Goal: Communication & Community: Share content

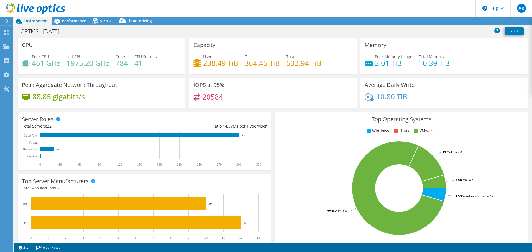
select select "EULondon"
select select "GBP"
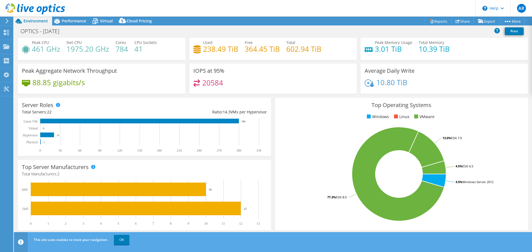
scroll to position [7, 0]
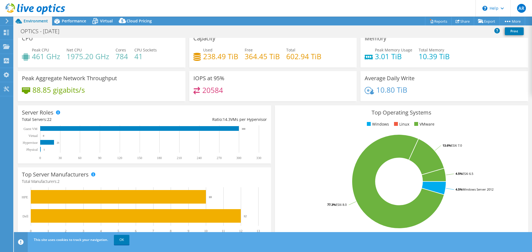
click at [6, 19] on icon at bounding box center [7, 21] width 4 height 5
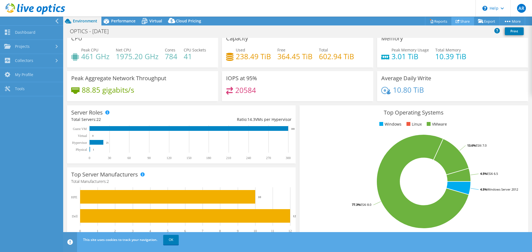
click at [457, 20] on link "Share" at bounding box center [462, 21] width 23 height 9
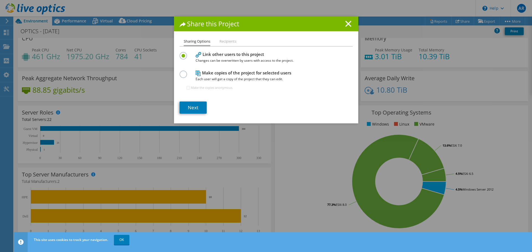
click at [230, 42] on li "Recipients" at bounding box center [227, 41] width 17 height 7
click at [193, 111] on link "Next" at bounding box center [193, 108] width 27 height 12
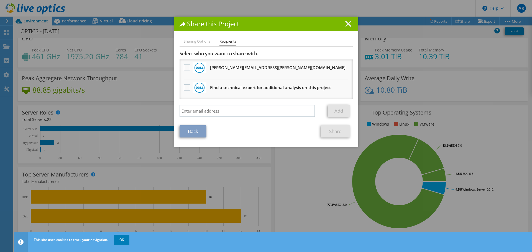
click at [348, 25] on line at bounding box center [348, 24] width 6 height 6
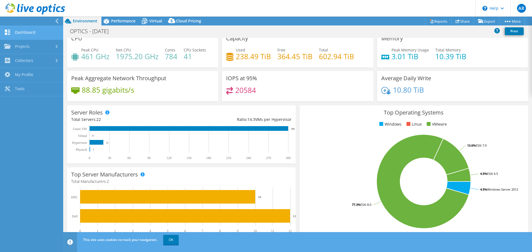
click at [34, 32] on link "Dashboard" at bounding box center [31, 33] width 63 height 14
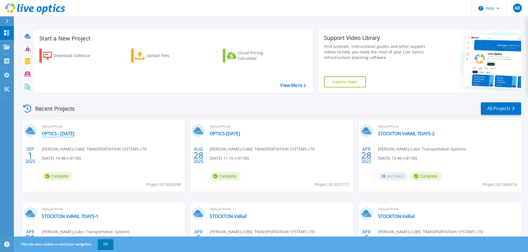
click at [47, 133] on link "OPTICS - [DATE]" at bounding box center [58, 134] width 32 height 6
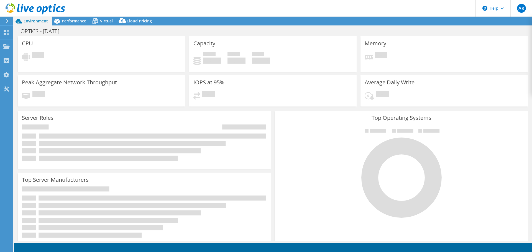
select select "EULondon"
select select "GBP"
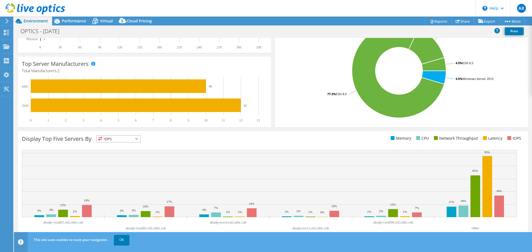
scroll to position [7, 0]
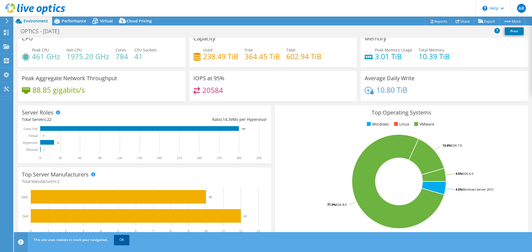
click at [124, 238] on link "OK" at bounding box center [122, 240] width 16 height 10
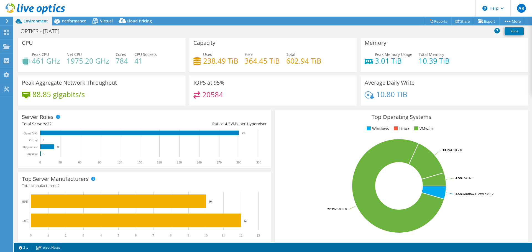
scroll to position [0, 0]
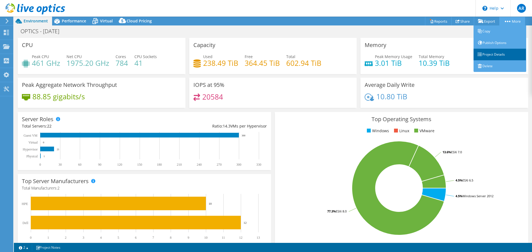
click at [503, 52] on link "Project Details" at bounding box center [499, 55] width 53 height 12
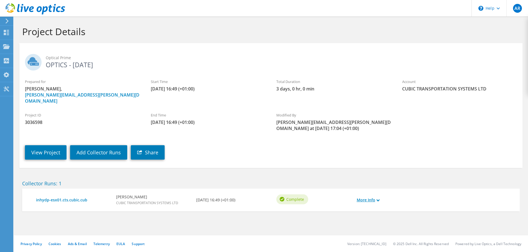
click at [377, 197] on link "More Info" at bounding box center [368, 200] width 23 height 6
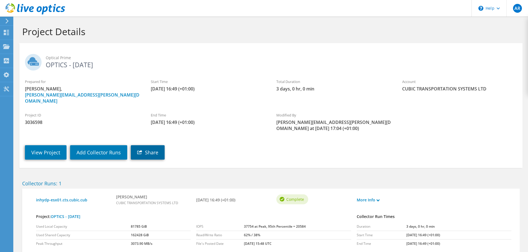
click at [155, 145] on link "Share" at bounding box center [148, 152] width 34 height 14
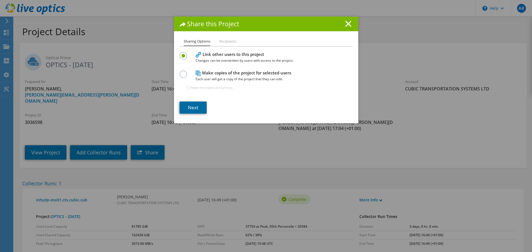
click at [183, 107] on link "Next" at bounding box center [193, 108] width 27 height 12
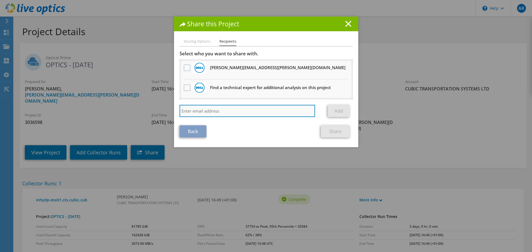
click at [226, 111] on input "search" at bounding box center [248, 111] width 136 height 12
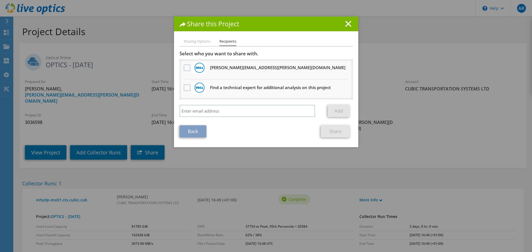
click at [198, 41] on li "Sharing Options" at bounding box center [197, 41] width 27 height 7
click at [347, 25] on line at bounding box center [348, 24] width 6 height 6
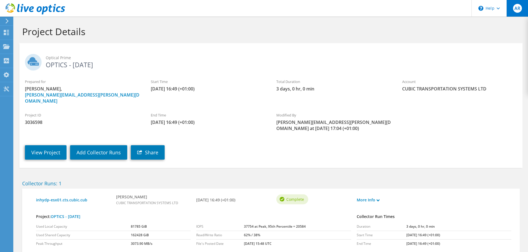
click at [511, 9] on div "AR" at bounding box center [517, 8] width 22 height 17
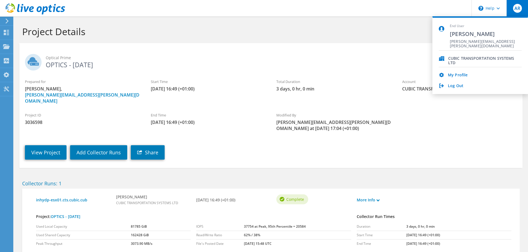
click at [327, 48] on div "Optical Prime OPTICS - Sept 25" at bounding box center [270, 61] width 503 height 30
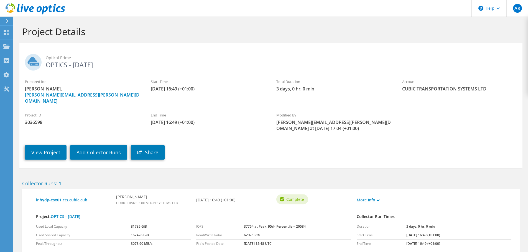
click at [7, 23] on icon at bounding box center [7, 21] width 4 height 5
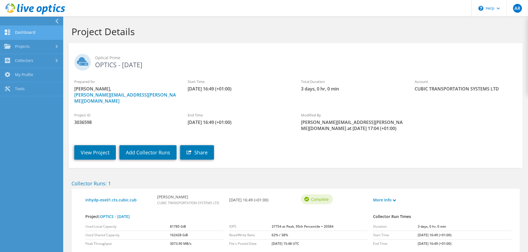
click at [43, 31] on link "Dashboard" at bounding box center [31, 33] width 63 height 14
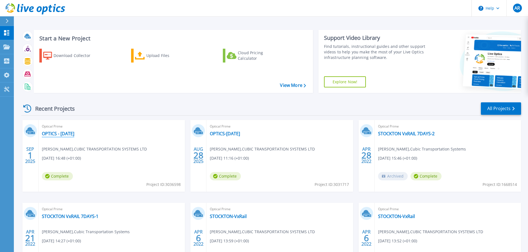
click at [65, 135] on link "OPTICS - [DATE]" at bounding box center [58, 134] width 32 height 6
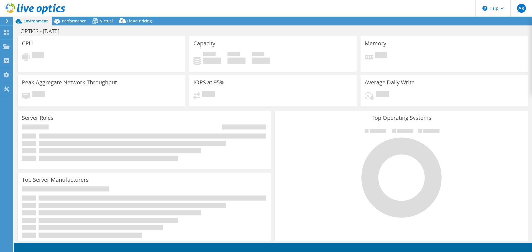
select select "EULondon"
select select "GBP"
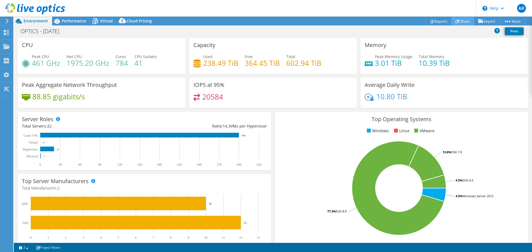
click at [465, 20] on link "Share" at bounding box center [462, 21] width 23 height 9
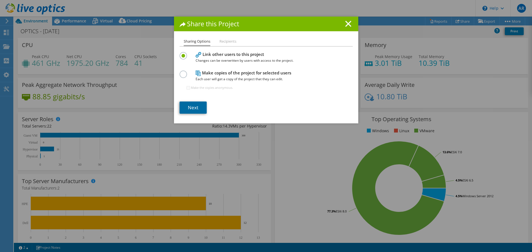
click at [191, 106] on link "Next" at bounding box center [193, 108] width 27 height 12
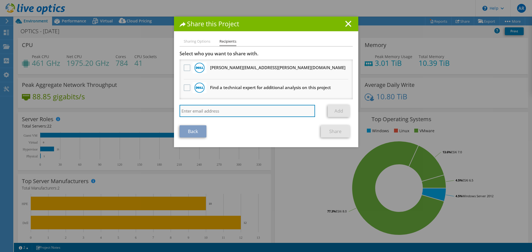
paste input "tom.wilson@cubic.com"
type input "tom.wilson@cubic.com"
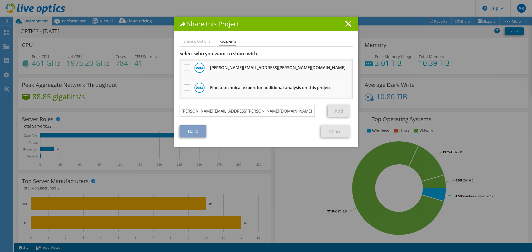
click at [330, 109] on link "Add" at bounding box center [339, 111] width 22 height 12
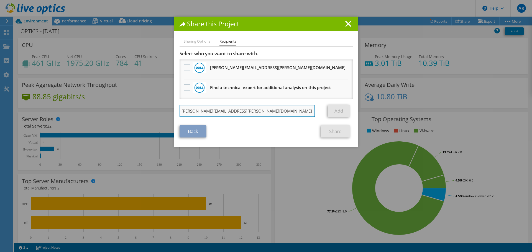
click at [265, 106] on input "tom.wilson@cubic.com" at bounding box center [248, 111] width 136 height 12
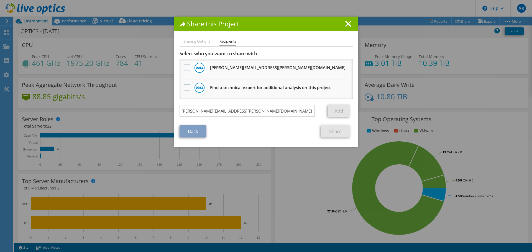
click at [328, 111] on link "Add" at bounding box center [339, 111] width 22 height 12
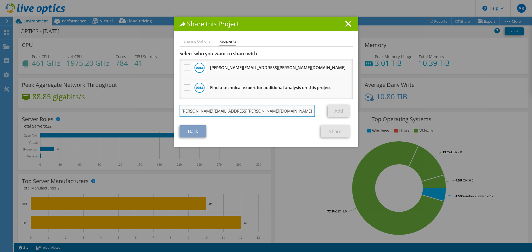
click at [249, 111] on input "tom.wilson@cubic.com" at bounding box center [248, 111] width 136 height 12
drag, startPoint x: 244, startPoint y: 113, endPoint x: 147, endPoint y: 107, distance: 98.0
click at [147, 107] on div "Share this Project Sharing Options Recipients Link other users to this project …" at bounding box center [266, 126] width 532 height 219
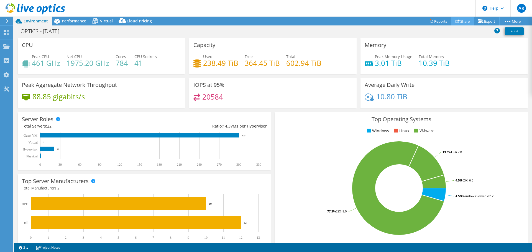
click at [462, 20] on link "Share" at bounding box center [462, 21] width 23 height 9
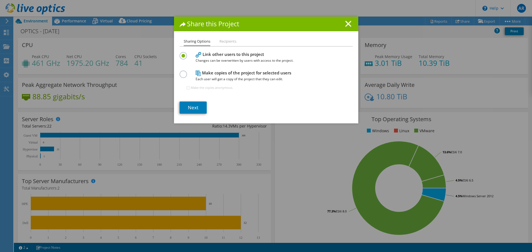
click at [232, 42] on li "Recipients" at bounding box center [227, 41] width 17 height 7
click at [187, 106] on link "Next" at bounding box center [193, 108] width 27 height 12
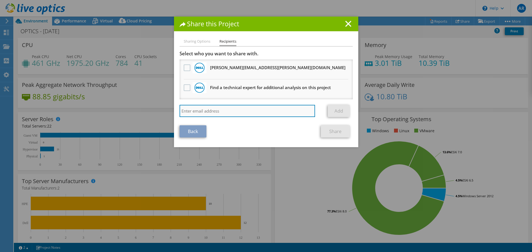
click at [221, 114] on input "search" at bounding box center [248, 111] width 136 height 12
type input "tom.wilson@cubic.com"
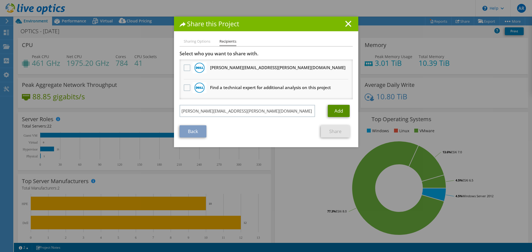
click at [340, 107] on link "Add" at bounding box center [339, 111] width 22 height 12
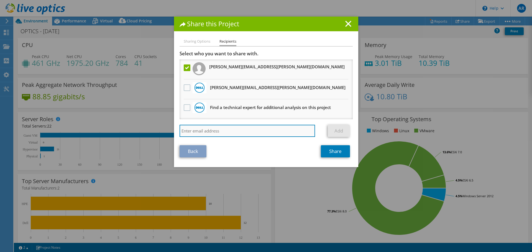
click at [212, 130] on input "search" at bounding box center [248, 131] width 136 height 12
type input "mark.braithwaite@cubic.com"
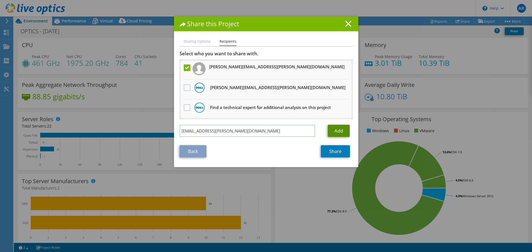
click at [331, 128] on link "Add" at bounding box center [339, 131] width 22 height 12
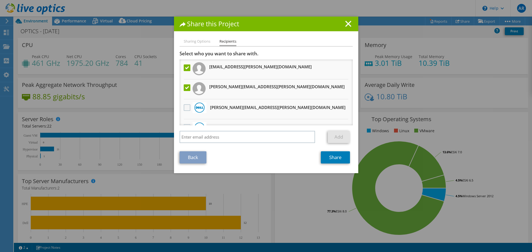
click at [184, 106] on label at bounding box center [188, 107] width 8 height 7
click at [0, 0] on input "checkbox" at bounding box center [0, 0] width 0 height 0
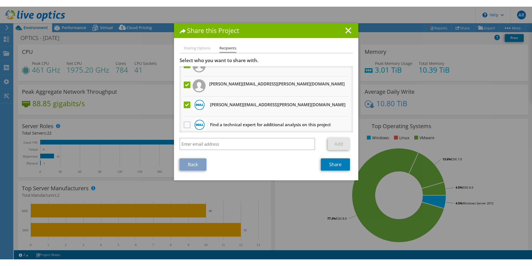
scroll to position [14, 0]
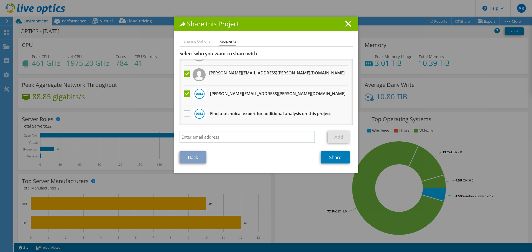
click at [182, 94] on div at bounding box center [186, 94] width 9 height 12
click at [186, 93] on label at bounding box center [188, 94] width 8 height 7
click at [0, 0] on input "checkbox" at bounding box center [0, 0] width 0 height 0
click at [325, 157] on link "Share" at bounding box center [335, 158] width 29 height 12
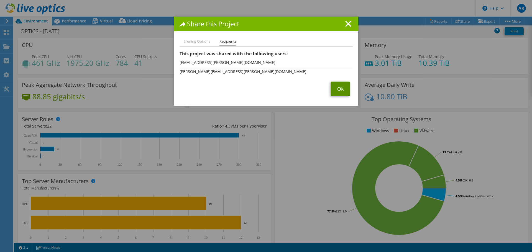
click at [335, 86] on link "Ok" at bounding box center [340, 89] width 19 height 14
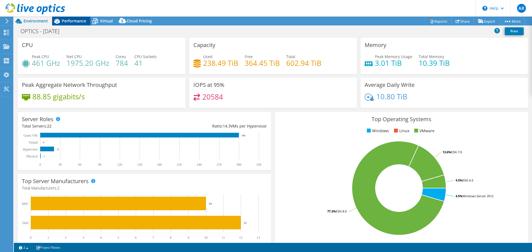
click at [70, 21] on span "Performance" at bounding box center [74, 20] width 24 height 5
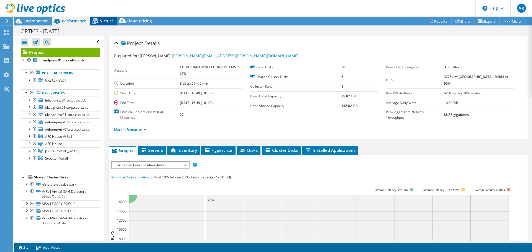
click at [99, 21] on icon at bounding box center [95, 21] width 10 height 10
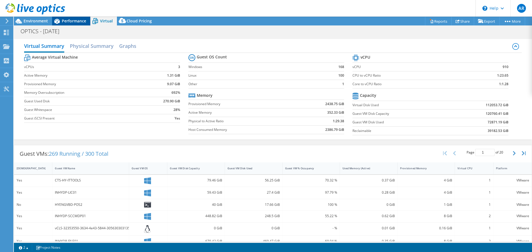
click at [79, 20] on span "Performance" at bounding box center [74, 20] width 24 height 5
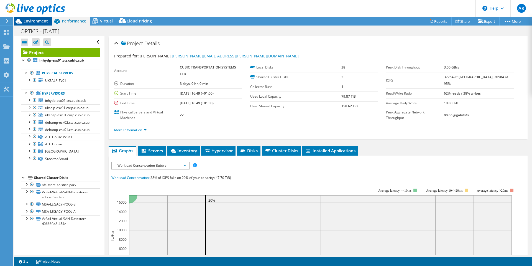
click at [35, 21] on span "Environment" at bounding box center [36, 20] width 24 height 5
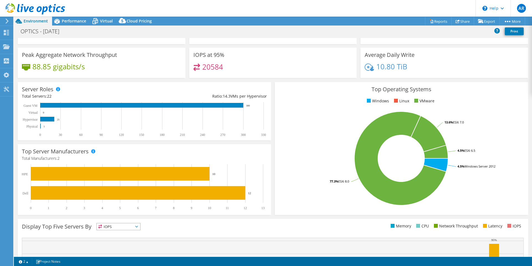
scroll to position [21, 0]
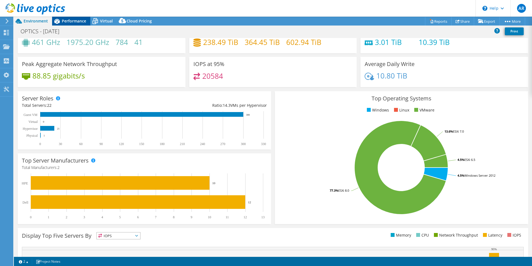
click at [71, 22] on span "Performance" at bounding box center [74, 20] width 24 height 5
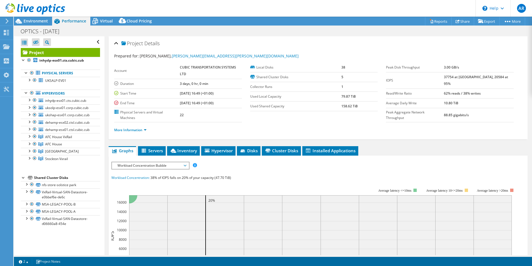
scroll to position [0, 0]
click at [137, 20] on span "Cloud Pricing" at bounding box center [139, 20] width 25 height 5
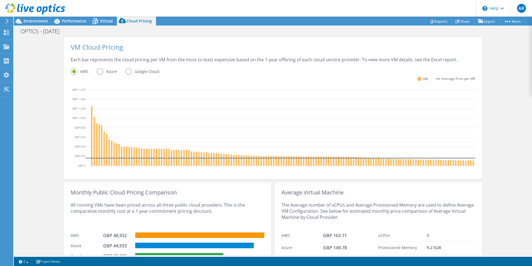
scroll to position [52, 0]
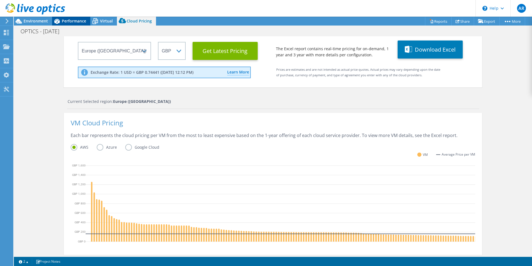
click at [65, 21] on span "Performance" at bounding box center [74, 20] width 24 height 5
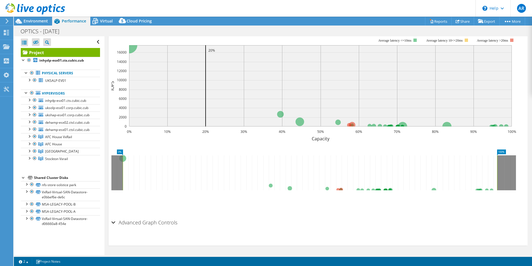
scroll to position [0, 0]
click at [31, 92] on div at bounding box center [32, 92] width 6 height 7
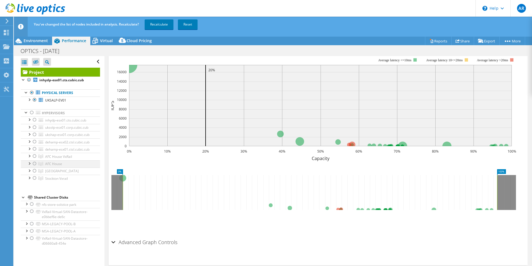
click at [29, 166] on div at bounding box center [29, 163] width 6 height 6
click at [30, 158] on div at bounding box center [29, 156] width 6 height 6
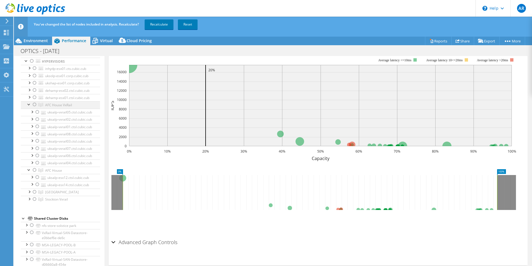
click at [35, 108] on div at bounding box center [35, 104] width 6 height 7
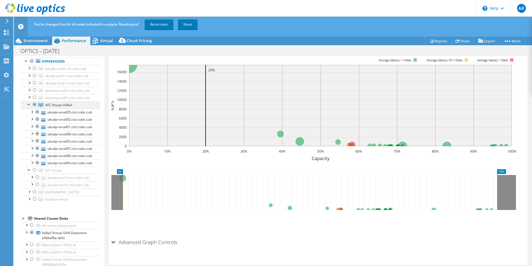
click at [29, 107] on div at bounding box center [29, 104] width 6 height 6
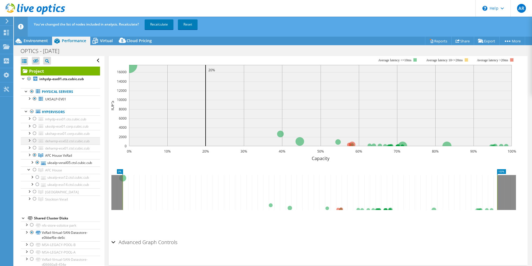
scroll to position [19, 0]
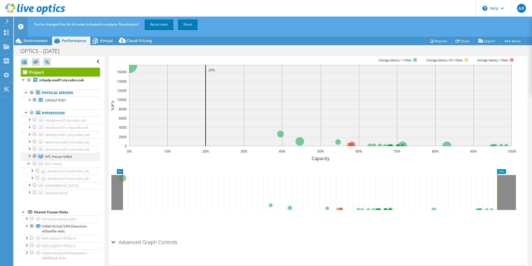
click at [29, 153] on div at bounding box center [29, 156] width 6 height 6
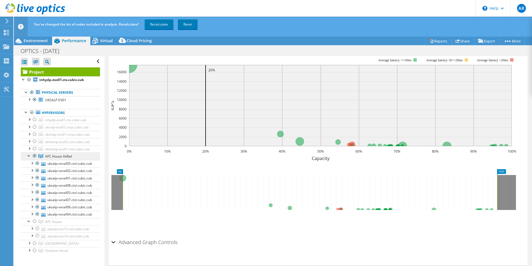
scroll to position [0, 0]
click at [153, 22] on link "Recalculate" at bounding box center [159, 24] width 29 height 10
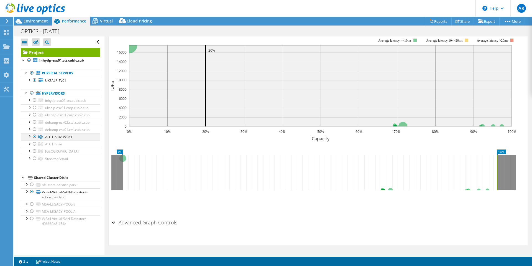
click at [28, 139] on div at bounding box center [29, 136] width 6 height 6
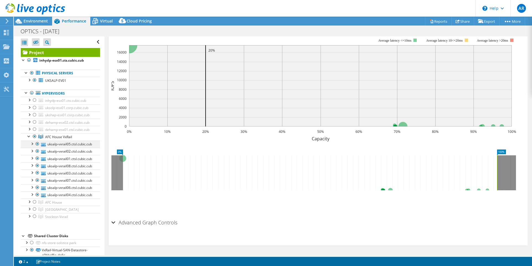
click at [34, 146] on div at bounding box center [32, 143] width 6 height 6
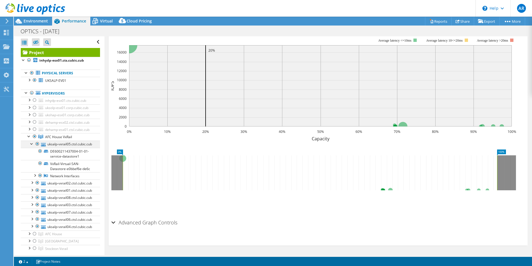
click at [34, 146] on div at bounding box center [32, 143] width 6 height 6
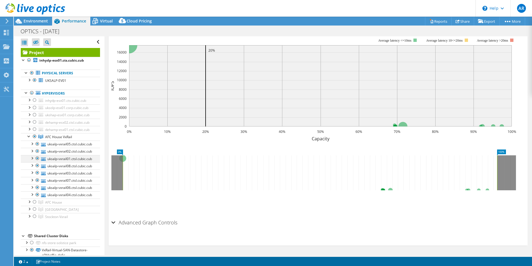
click at [30, 160] on div at bounding box center [32, 158] width 6 height 6
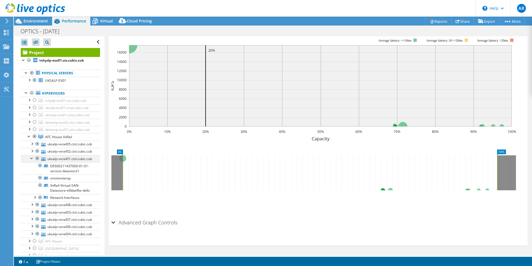
click at [30, 160] on div at bounding box center [32, 158] width 6 height 6
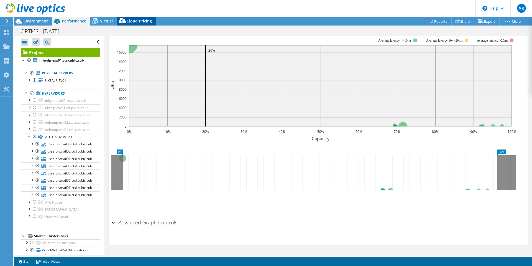
click at [127, 19] on icon at bounding box center [122, 21] width 11 height 11
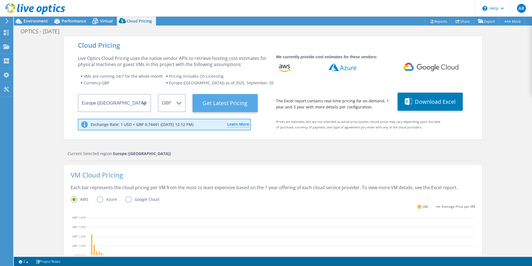
scroll to position [94, 0]
click at [203, 107] on Latest "Get Latest Pricing" at bounding box center [225, 103] width 65 height 18
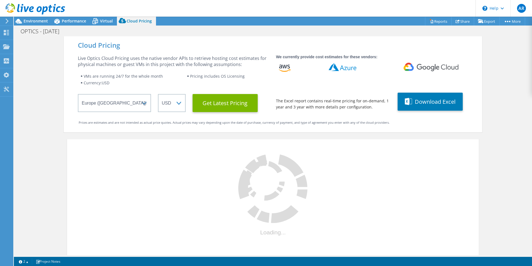
select select "GBP"
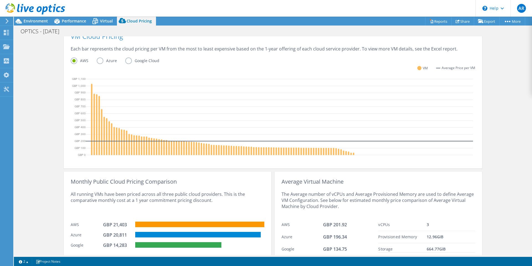
scroll to position [131, 0]
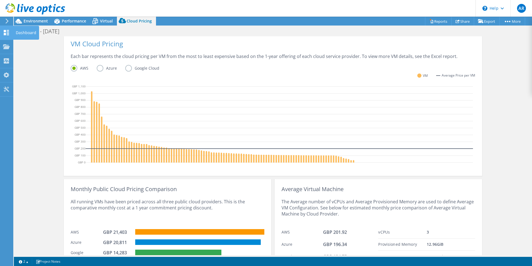
click at [4, 30] on icon at bounding box center [6, 32] width 7 height 5
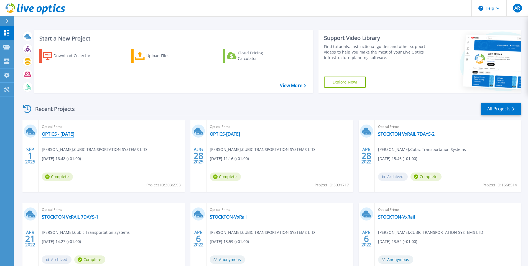
click at [60, 134] on link "OPTICS - [DATE]" at bounding box center [58, 134] width 32 height 6
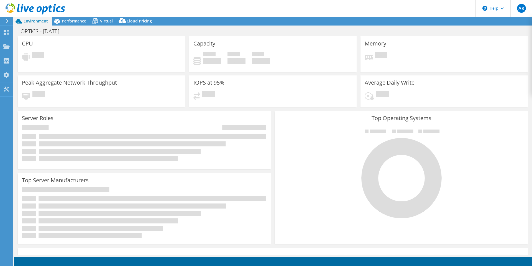
select select "EULondon"
select select "GBP"
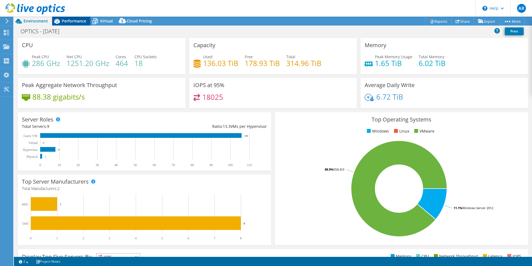
click at [70, 23] on span "Performance" at bounding box center [74, 20] width 24 height 5
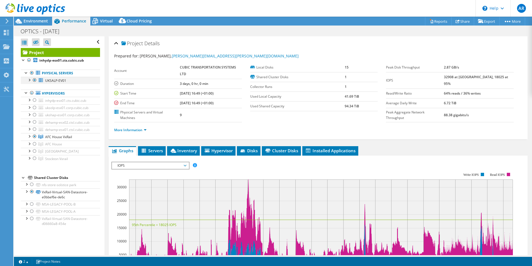
click at [29, 79] on div at bounding box center [29, 80] width 6 height 6
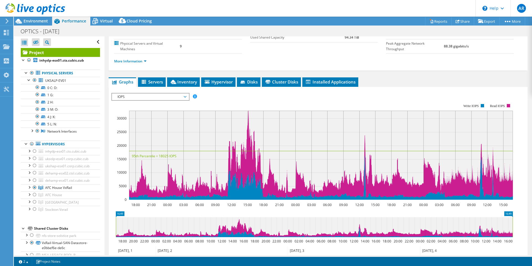
scroll to position [51, 0]
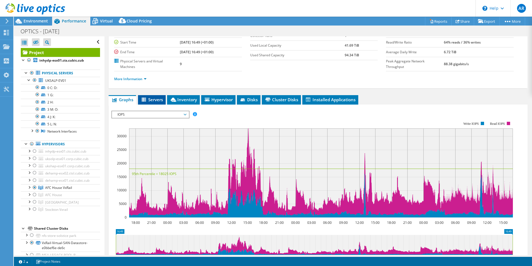
click at [143, 96] on li "Servers" at bounding box center [152, 99] width 28 height 9
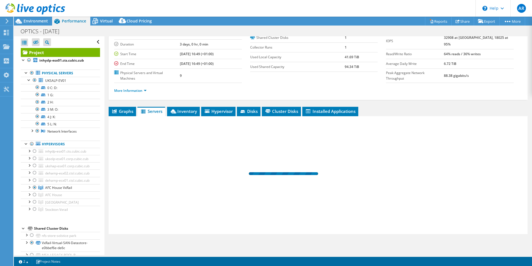
scroll to position [39, 0]
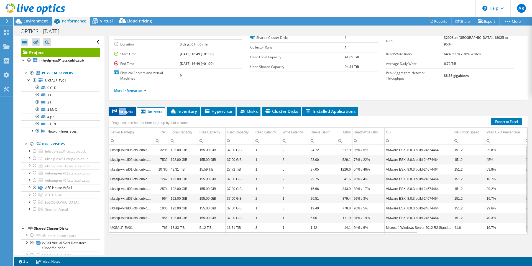
click at [126, 107] on div "Project Details Prepared for: Andy Ruegg, Andy.Ruegg@cubic.com Account CUBIC TR…" at bounding box center [317, 126] width 427 height 258
click at [127, 112] on span "Graphs" at bounding box center [122, 111] width 22 height 6
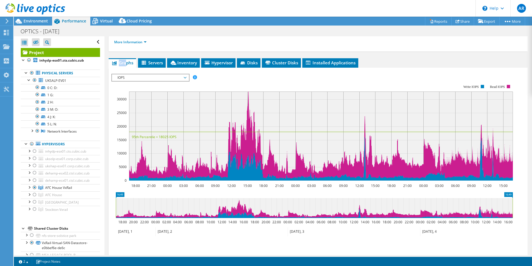
scroll to position [106, 0]
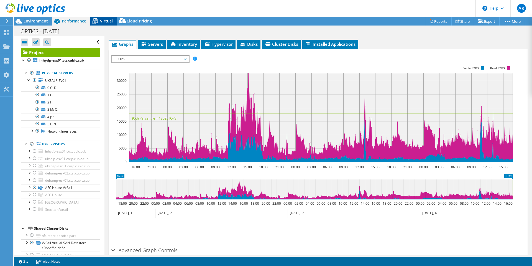
click at [104, 17] on div "Virtual" at bounding box center [103, 21] width 27 height 9
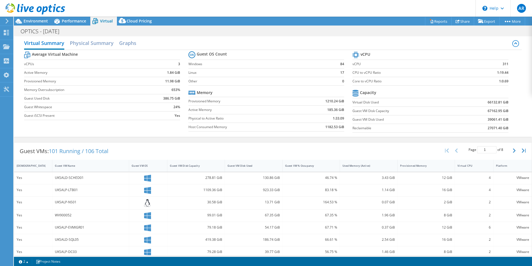
scroll to position [0, 0]
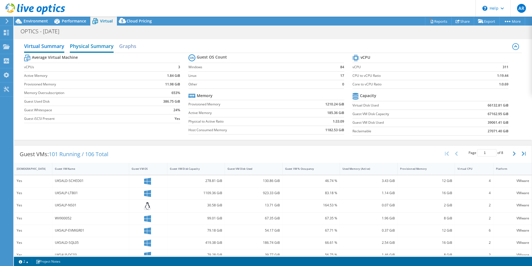
click at [98, 41] on h2 "Physical Summary" at bounding box center [92, 46] width 44 height 12
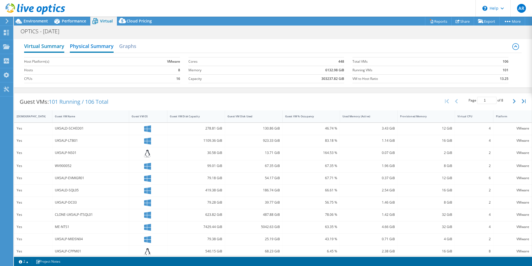
click at [44, 46] on h2 "Virtual Summary" at bounding box center [44, 46] width 40 height 12
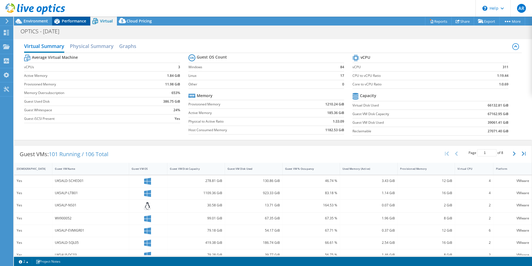
click at [72, 20] on span "Performance" at bounding box center [74, 20] width 24 height 5
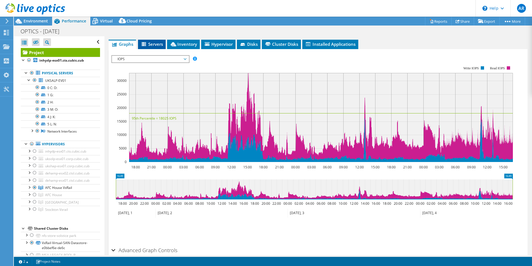
click at [148, 43] on span "Servers" at bounding box center [152, 44] width 22 height 6
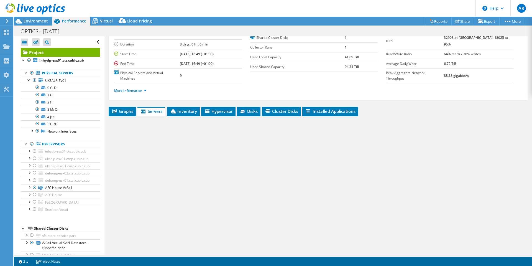
scroll to position [39, 0]
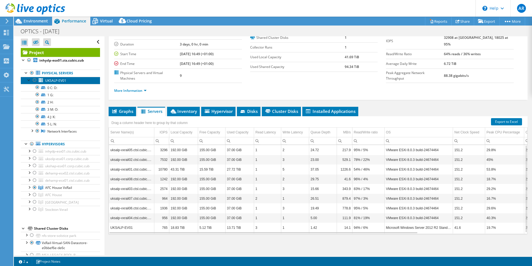
click at [56, 80] on span "UKSALP-EV01" at bounding box center [55, 80] width 21 height 5
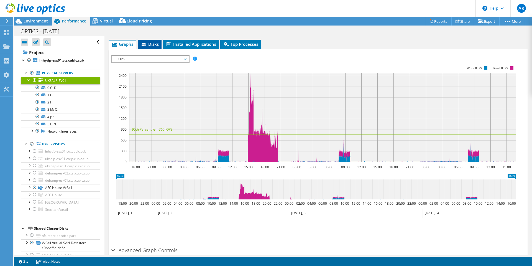
click at [150, 46] on span "Disks" at bounding box center [150, 44] width 18 height 6
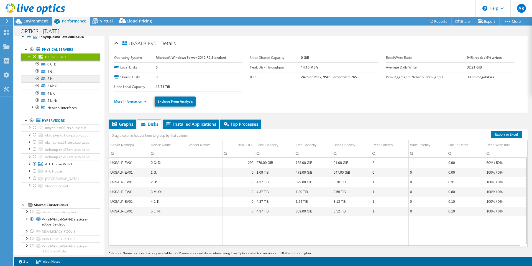
scroll to position [0, 0]
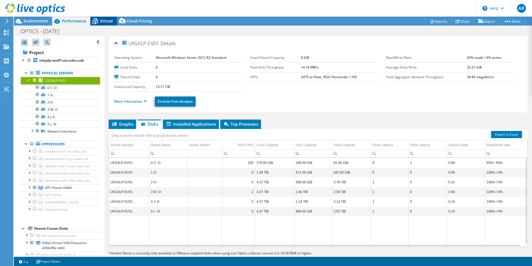
click at [101, 24] on div "Virtual" at bounding box center [103, 21] width 27 height 9
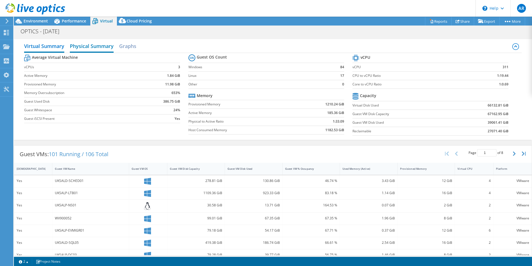
click at [103, 45] on h2 "Physical Summary" at bounding box center [92, 46] width 44 height 12
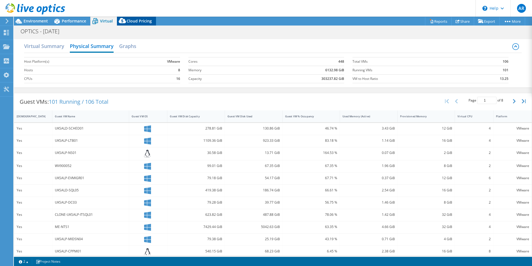
click at [137, 24] on div "Cloud Pricing" at bounding box center [136, 21] width 39 height 9
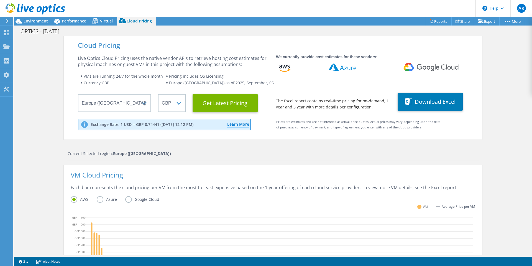
scroll to position [13, 0]
click at [93, 17] on icon at bounding box center [95, 21] width 10 height 10
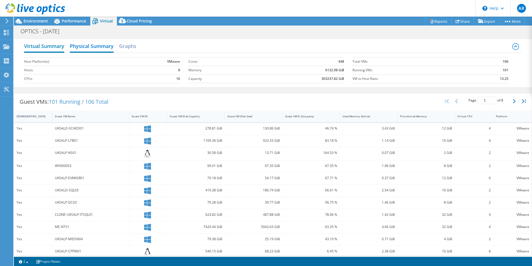
click at [38, 46] on h2 "Virtual Summary" at bounding box center [44, 46] width 40 height 12
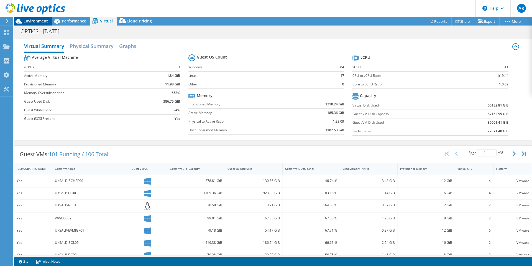
click at [34, 22] on span "Environment" at bounding box center [36, 20] width 24 height 5
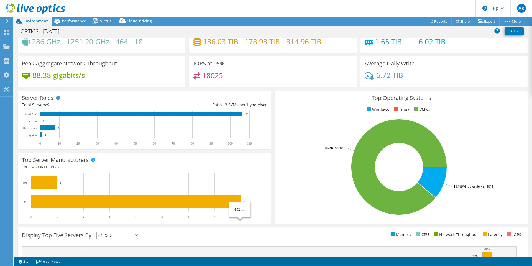
scroll to position [0, 0]
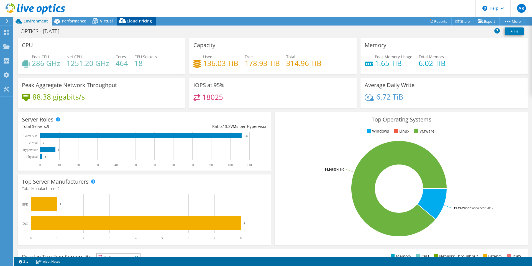
click at [140, 22] on span "Cloud Pricing" at bounding box center [139, 20] width 25 height 5
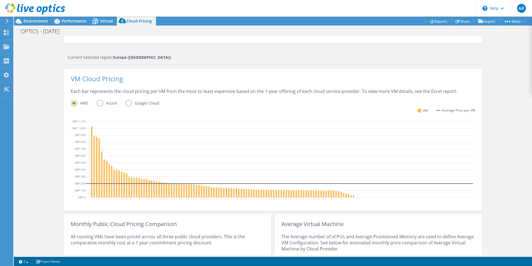
scroll to position [111, 0]
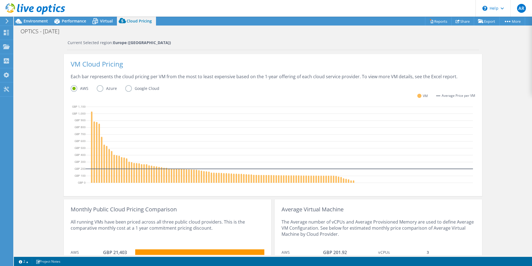
click at [100, 86] on label "Azure" at bounding box center [111, 88] width 29 height 7
click at [0, 0] on input "Azure" at bounding box center [0, 0] width 0 height 0
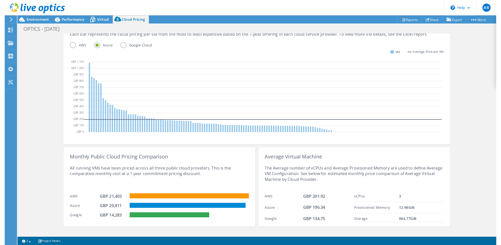
scroll to position [159, 0]
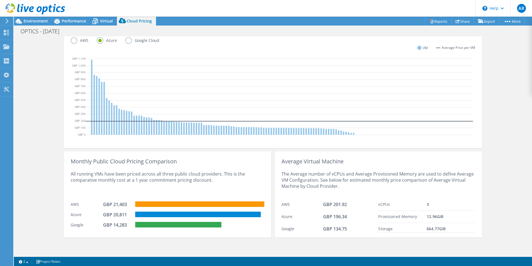
click at [92, 68] on icon at bounding box center [279, 97] width 387 height 83
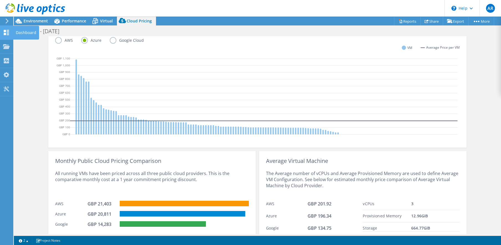
click at [8, 30] on use at bounding box center [6, 32] width 5 height 5
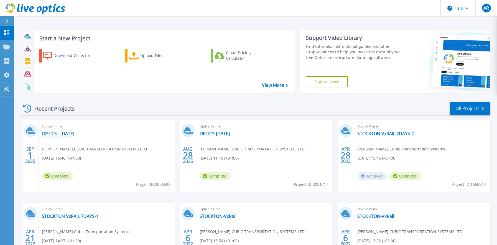
click at [50, 134] on link "OPTICS - [DATE]" at bounding box center [58, 134] width 32 height 6
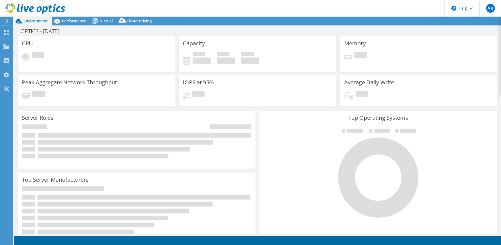
select select "EULondon"
select select "GBP"
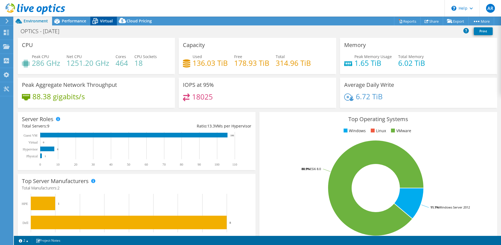
click at [106, 23] on span "Virtual" at bounding box center [106, 20] width 13 height 5
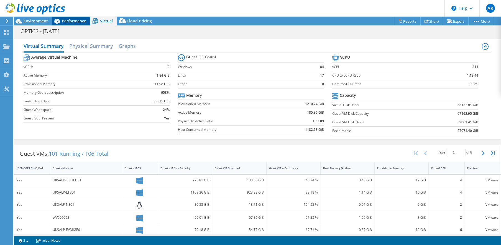
click at [69, 20] on span "Performance" at bounding box center [74, 20] width 24 height 5
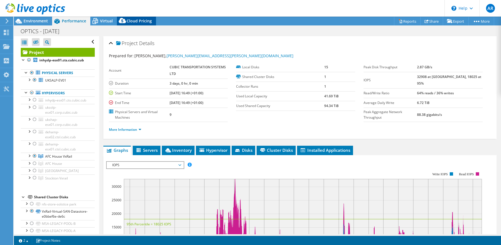
click at [130, 23] on span "Cloud Pricing" at bounding box center [139, 20] width 25 height 5
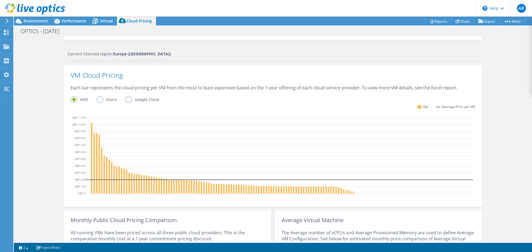
scroll to position [139, 0]
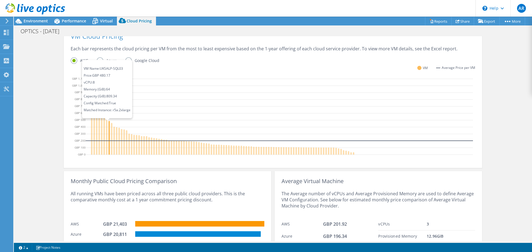
drag, startPoint x: 103, startPoint y: 132, endPoint x: 107, endPoint y: 132, distance: 3.9
click at [107, 132] on g at bounding box center [222, 119] width 263 height 71
click at [111, 129] on icon at bounding box center [111, 139] width 1 height 32
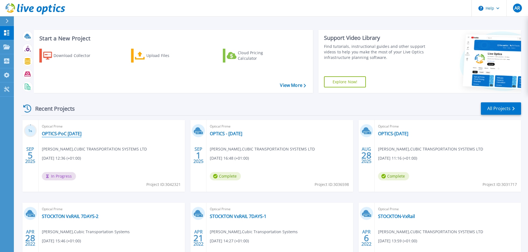
click at [57, 134] on link "OPTICS-PoC [DATE]" at bounding box center [62, 134] width 40 height 6
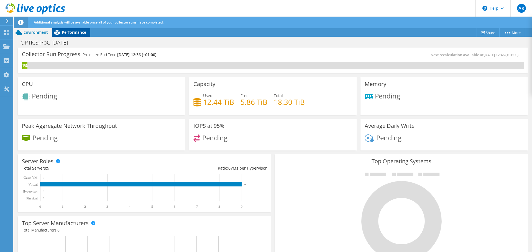
click at [65, 29] on div "Performance" at bounding box center [71, 32] width 38 height 9
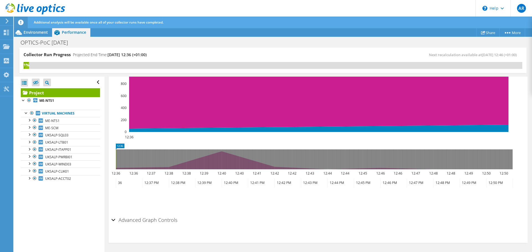
click at [117, 218] on h2 "Advanced Graph Controls" at bounding box center [144, 220] width 66 height 11
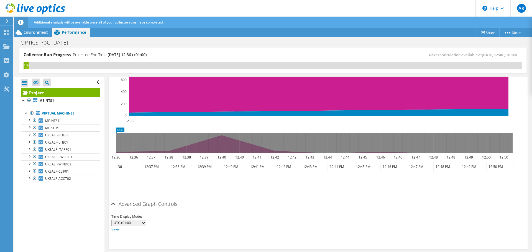
scroll to position [199, 0]
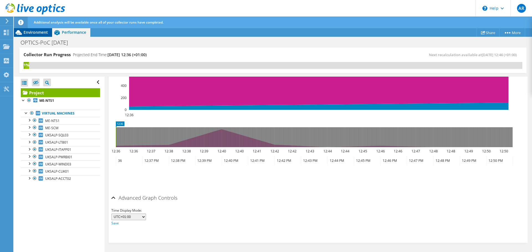
click at [33, 31] on span "Environment" at bounding box center [36, 32] width 24 height 5
